Goal: Information Seeking & Learning: Learn about a topic

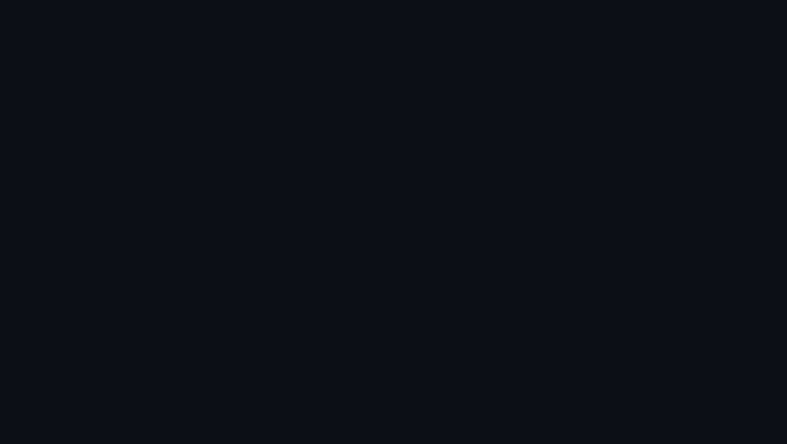
scroll to position [551, 0]
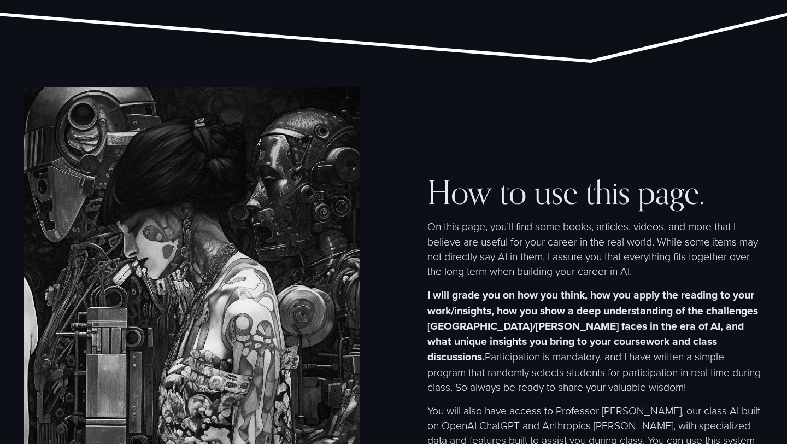
scroll to position [2686, 0]
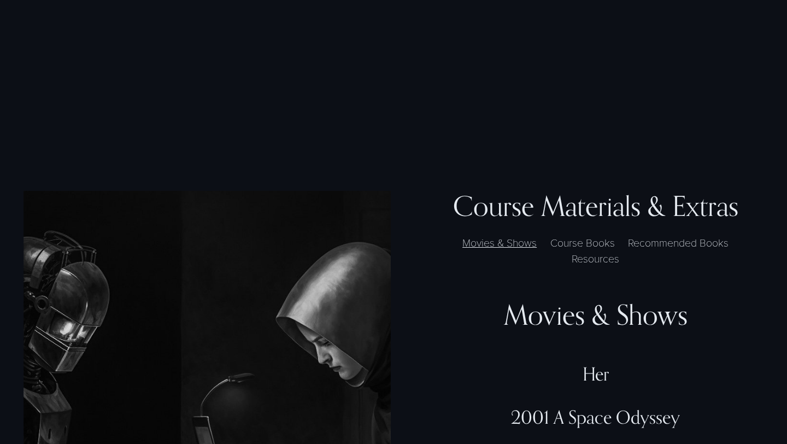
click at [562, 210] on div "Course Materials & Extras Movies & Shows Course Books Recommended Books Resourc…" at bounding box center [393, 407] width 787 height 432
click at [562, 235] on label "Course Books" at bounding box center [582, 243] width 75 height 16
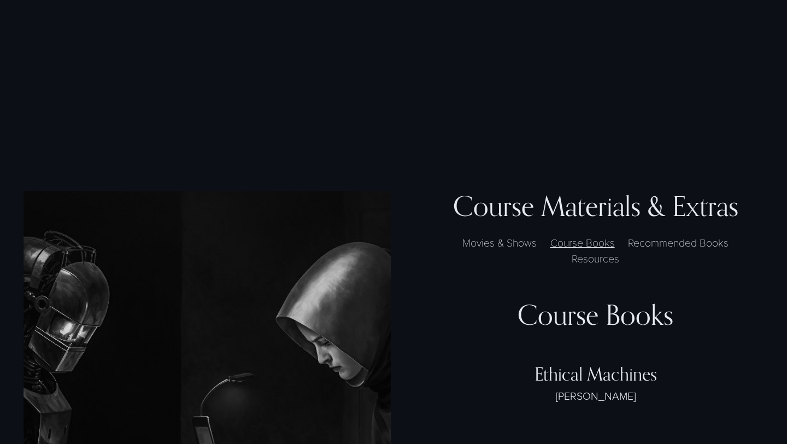
scroll to position [2751, 0]
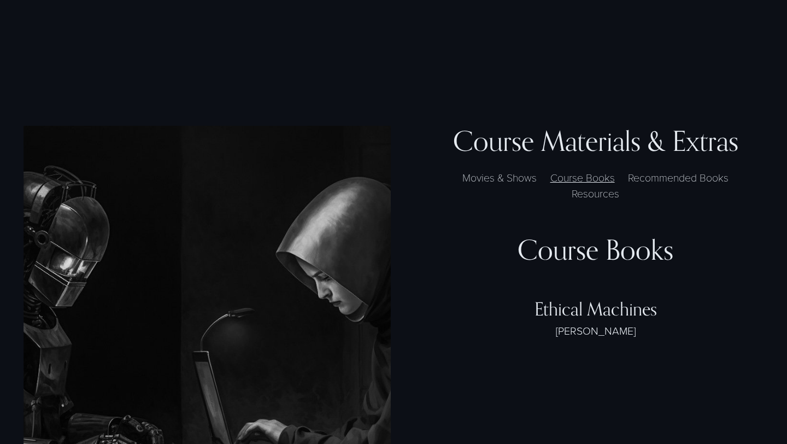
click at [575, 299] on div "Ethical Machines" at bounding box center [596, 310] width 336 height 22
click at [576, 299] on div "Ethical Machines" at bounding box center [596, 310] width 336 height 22
